Goal: Task Accomplishment & Management: Manage account settings

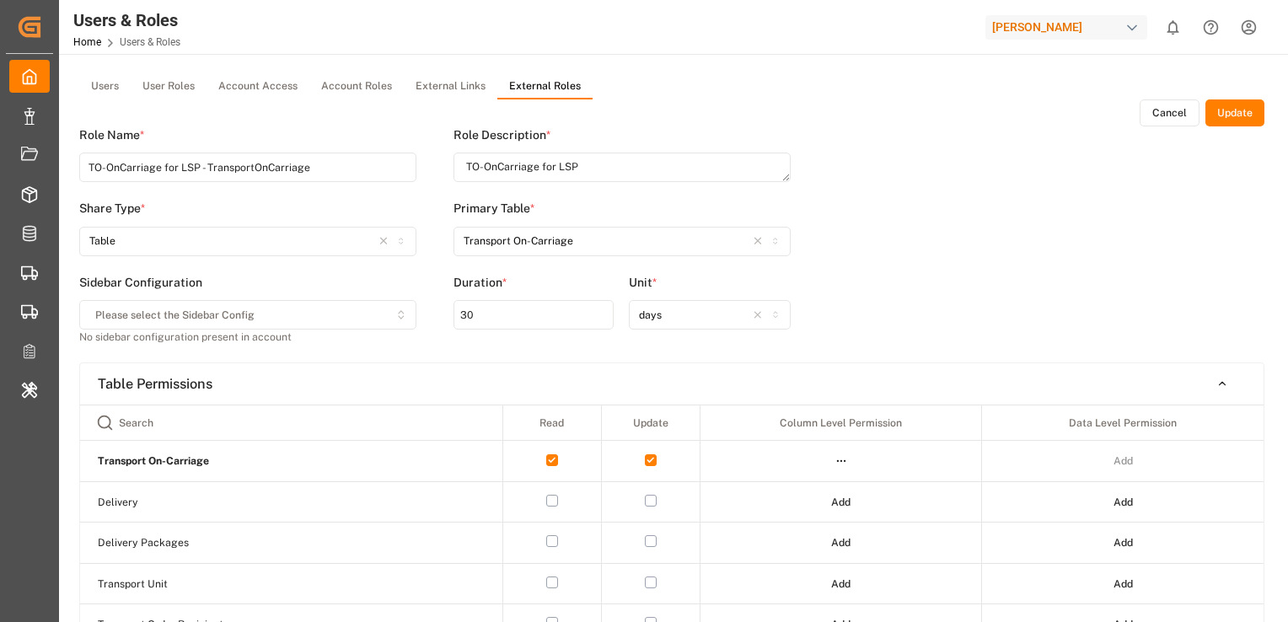
click at [863, 615] on html "Created by potrace 1.15, written by [PERSON_NAME] [DATE]-[DATE] Created by potr…" at bounding box center [644, 311] width 1288 height 622
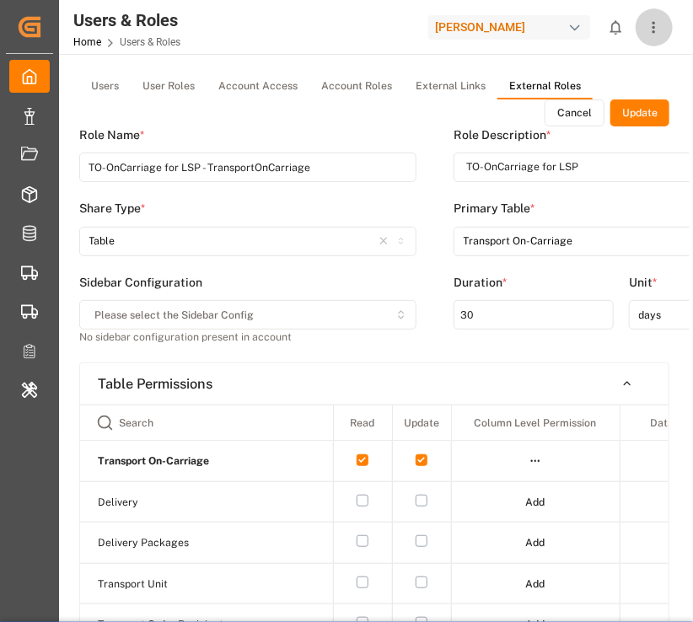
click at [656, 28] on icon "show more" at bounding box center [654, 28] width 18 height 18
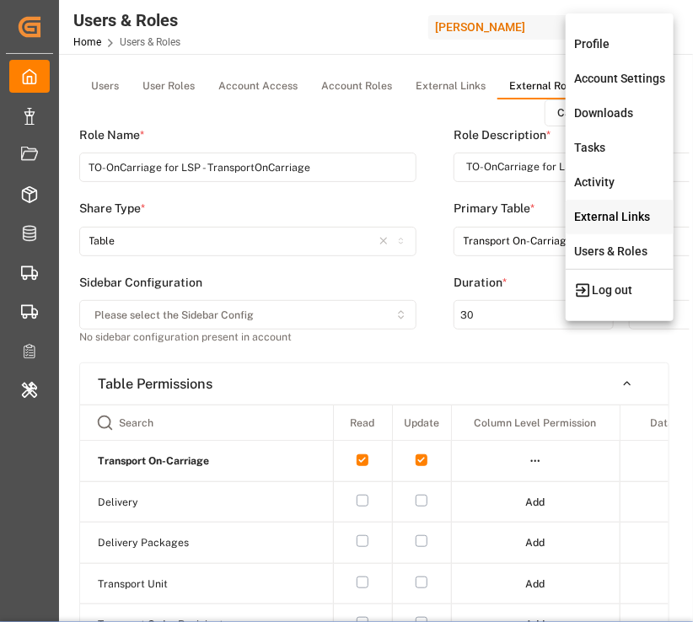
click at [601, 221] on div "External Links" at bounding box center [620, 217] width 108 height 35
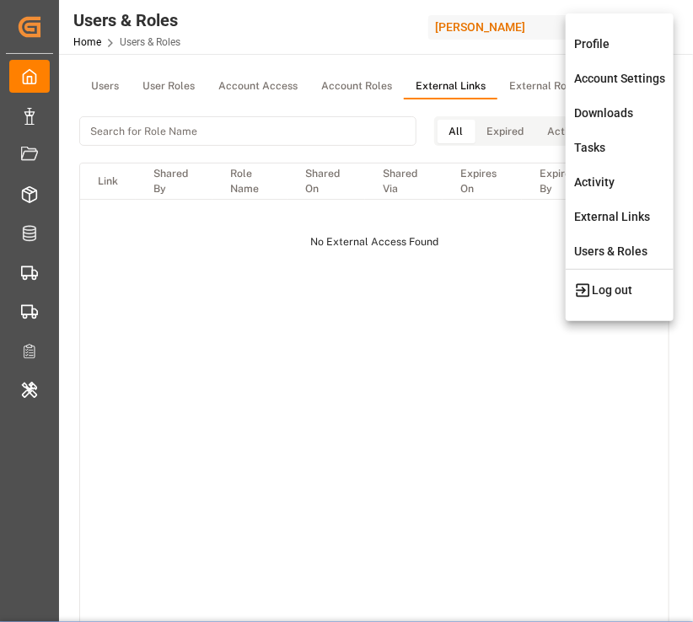
click at [445, 350] on div at bounding box center [346, 311] width 693 height 622
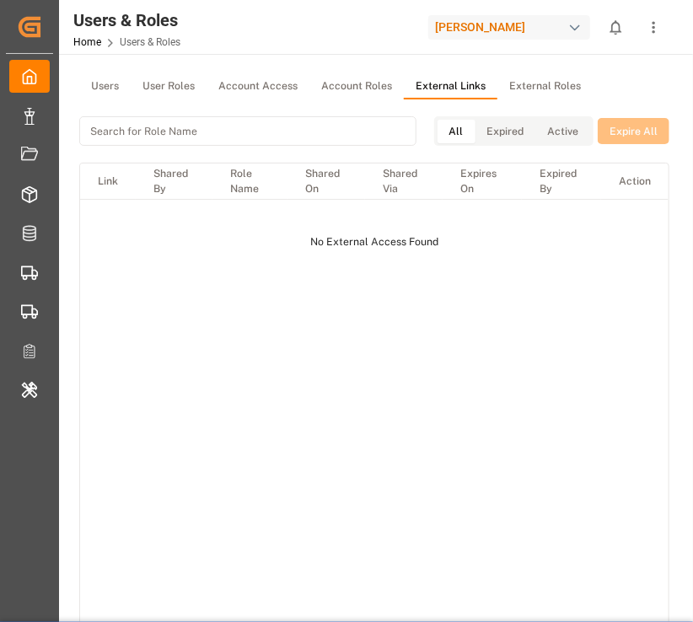
click at [417, 325] on div "Link Shared By Role Name Shared On Shared Via Expires On Expired By Action No E…" at bounding box center [374, 406] width 588 height 484
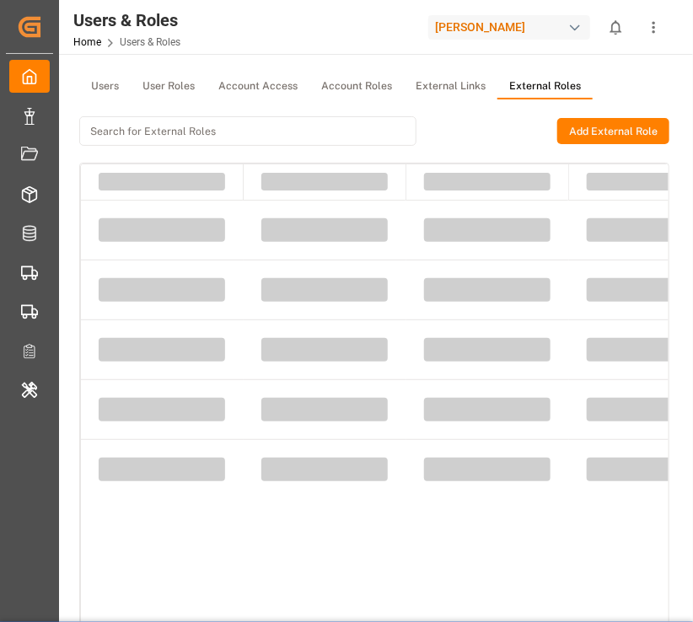
click at [535, 83] on button "External Roles" at bounding box center [544, 86] width 95 height 25
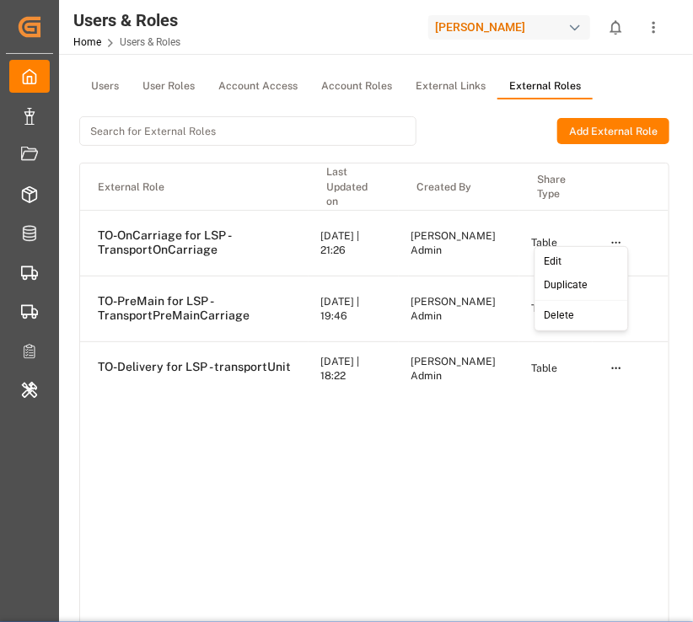
click at [617, 234] on html "Created by potrace 1.15, written by [PERSON_NAME] [DATE]-[DATE] Created by potr…" at bounding box center [346, 311] width 693 height 622
click at [577, 262] on div "Edit" at bounding box center [581, 262] width 87 height 24
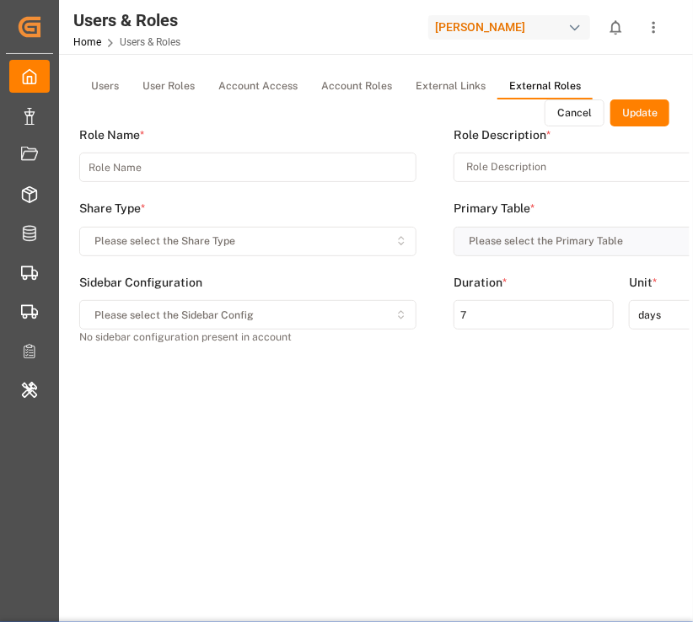
type input "TO-OnCarriage for LSP - TransportOnCarriage"
type textarea "TO-OnCarriage for LSP"
type input "30"
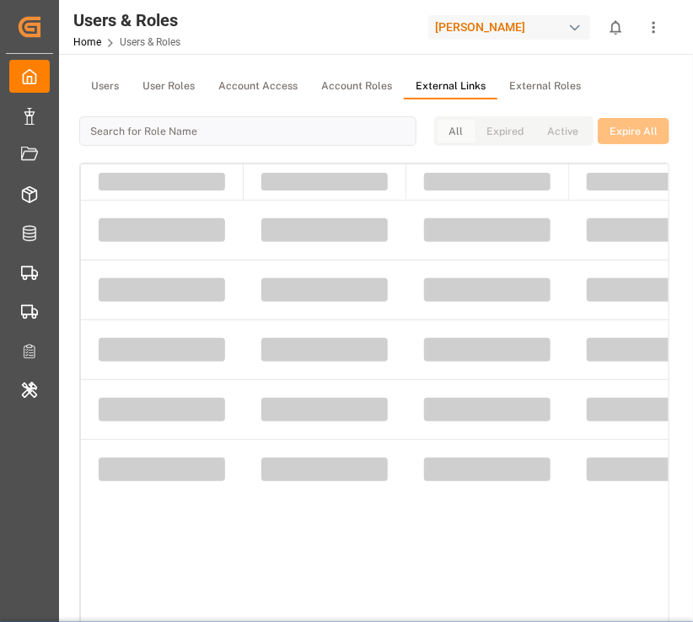
click at [472, 81] on button "External Links" at bounding box center [451, 86] width 94 height 25
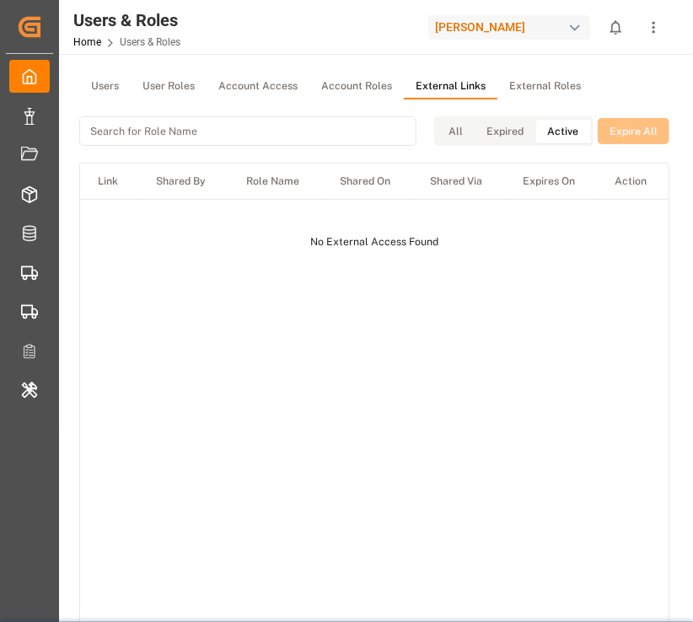
click at [563, 131] on button "Active" at bounding box center [563, 132] width 55 height 24
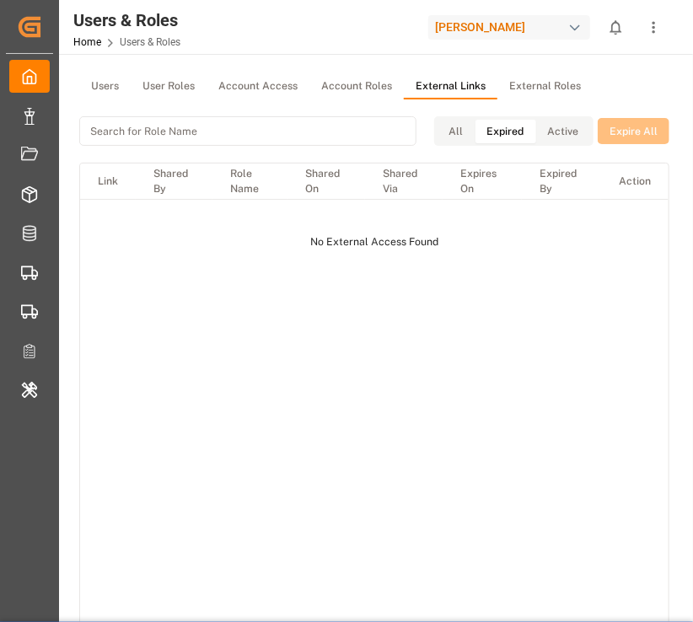
click at [523, 123] on button "Expired" at bounding box center [505, 132] width 61 height 24
